Goal: Information Seeking & Learning: Understand process/instructions

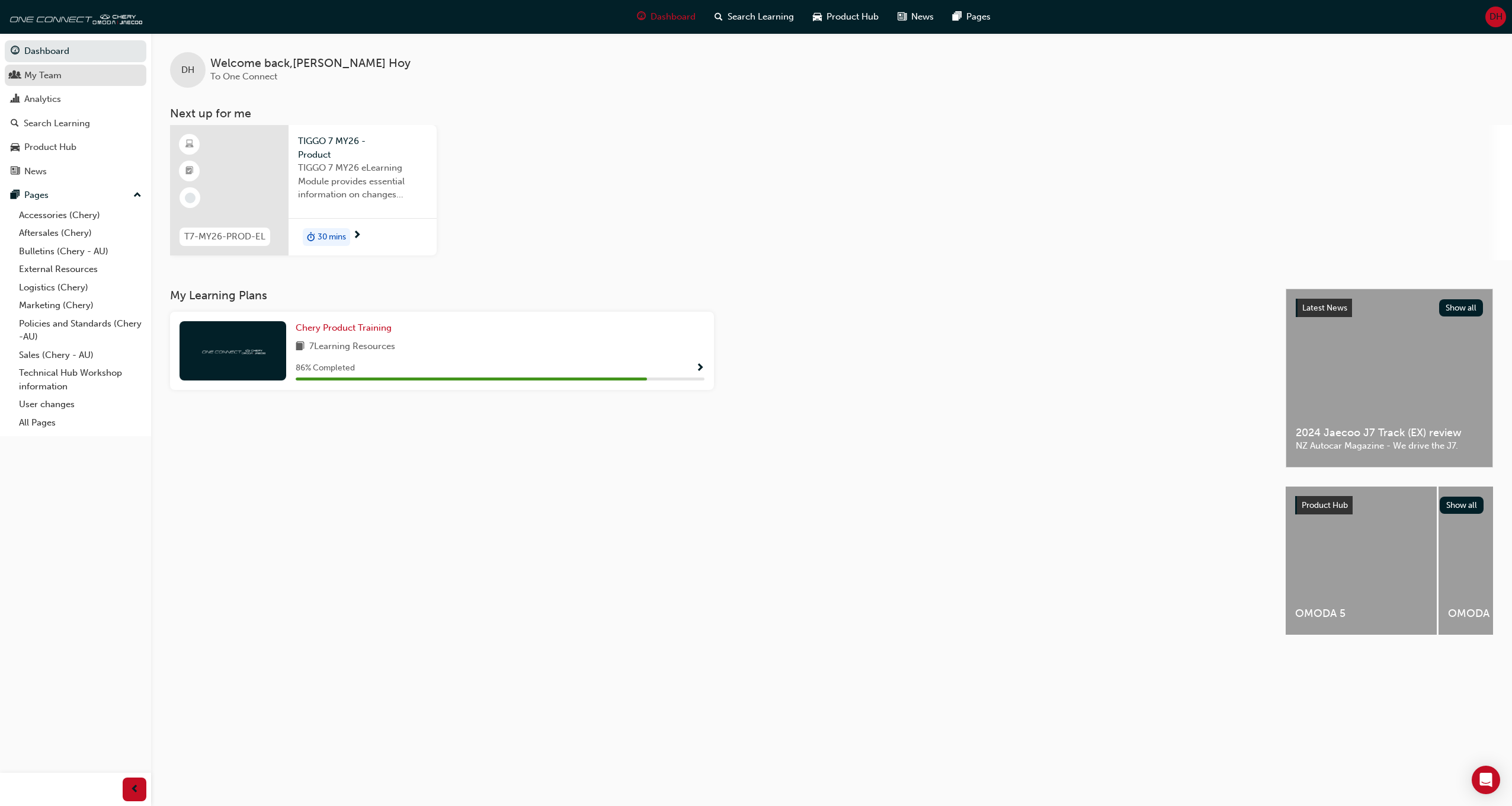
click at [41, 72] on div "My Team" at bounding box center [43, 75] width 38 height 14
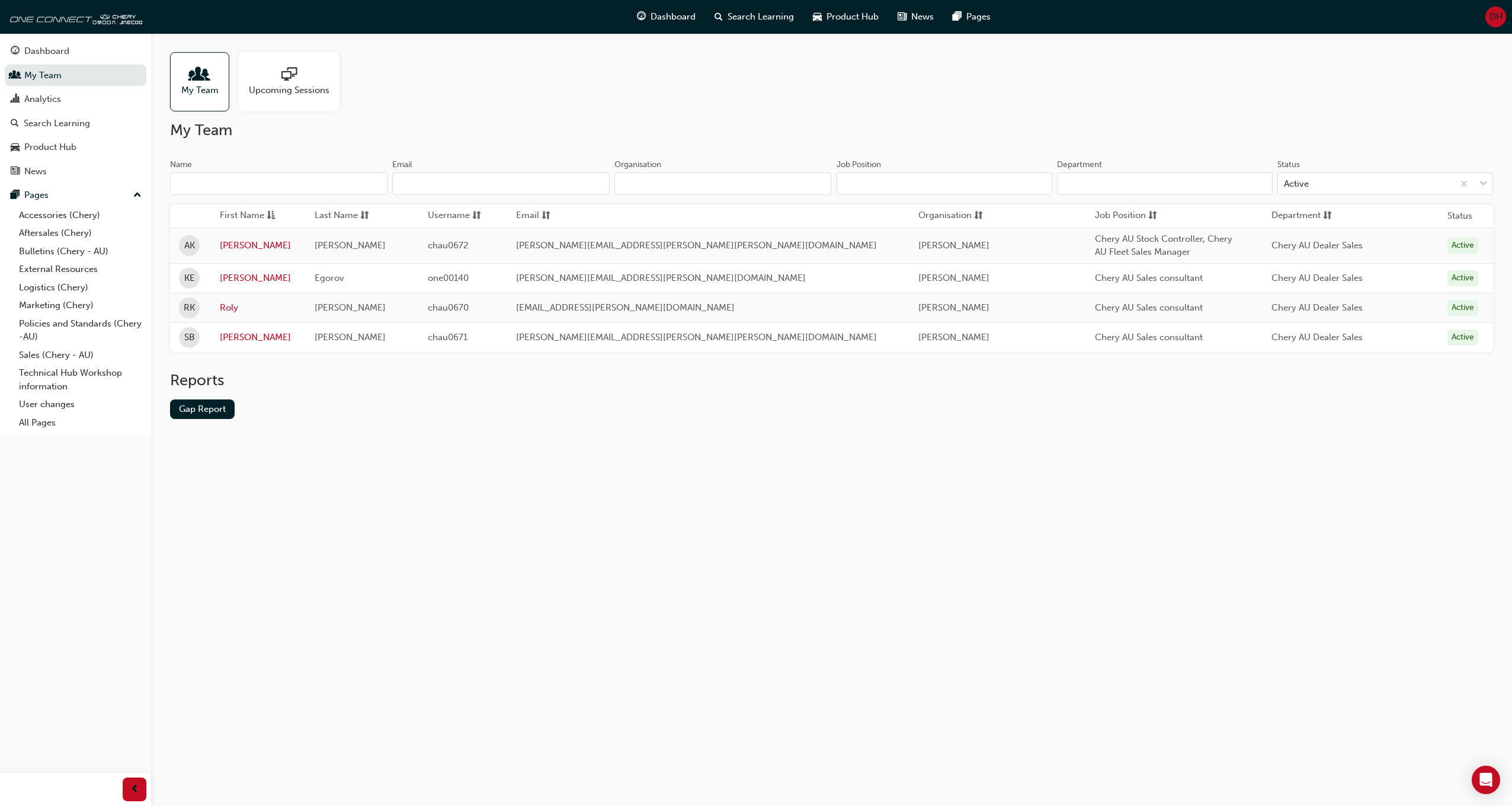
click at [1372, 278] on td "Chery AU Dealer Sales" at bounding box center [1351, 278] width 176 height 30
click at [403, 282] on div "Egorov" at bounding box center [359, 278] width 89 height 14
click at [21, 425] on link "All Pages" at bounding box center [81, 422] width 132 height 18
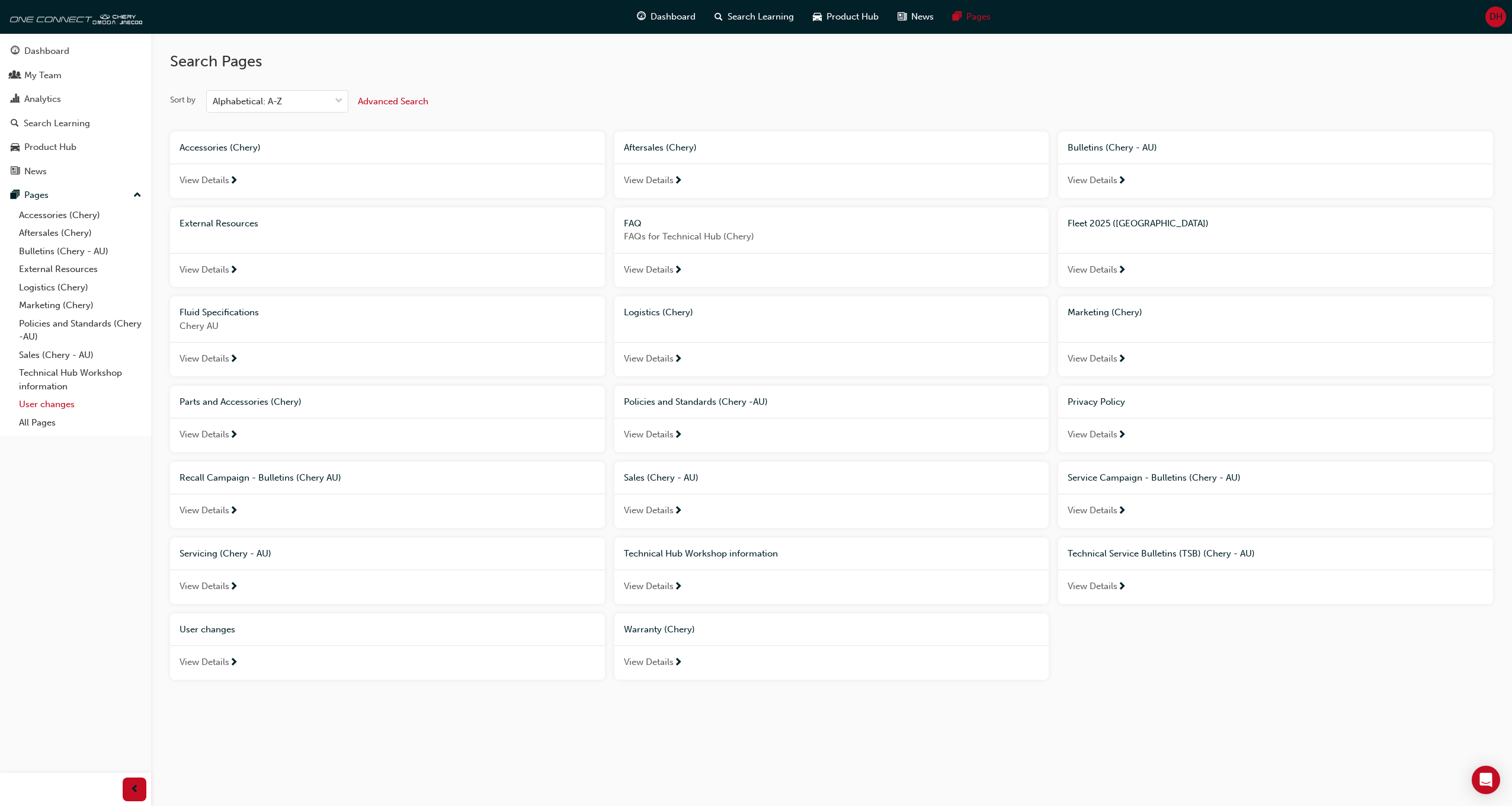
click at [66, 404] on link "User changes" at bounding box center [81, 403] width 132 height 18
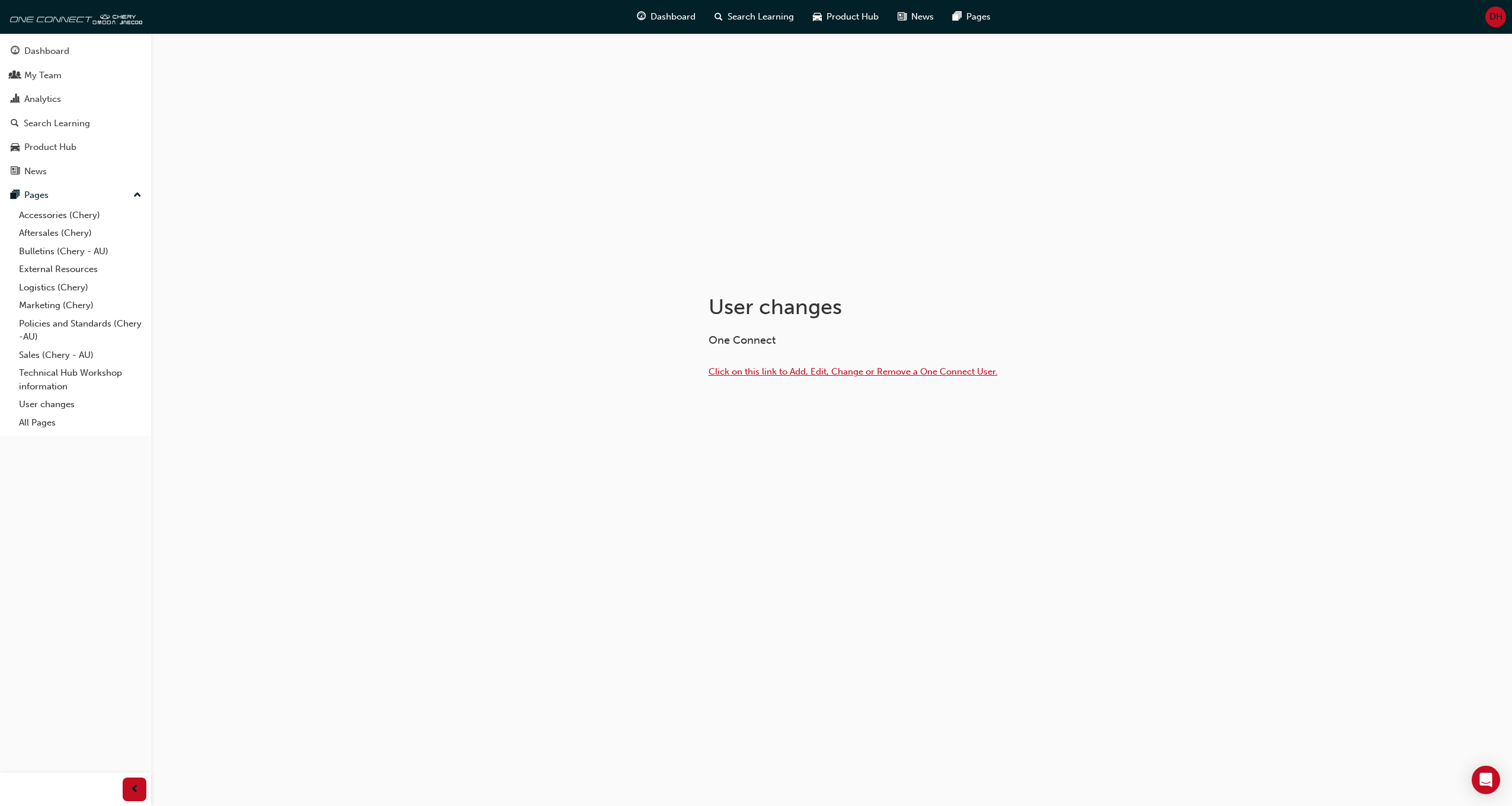
click at [870, 373] on span "Click on this link to Add, Edit, Change or Remove a One Connect User." at bounding box center [853, 371] width 290 height 10
